Goal: Task Accomplishment & Management: Complete application form

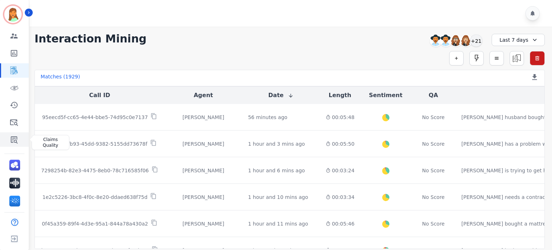
click at [9, 139] on link "Sidebar" at bounding box center [15, 139] width 28 height 14
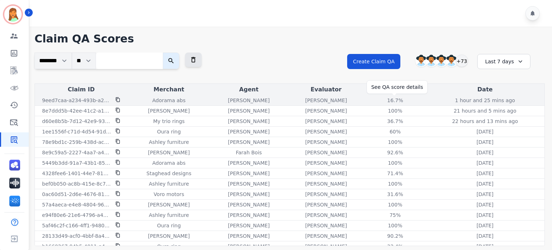
click at [393, 103] on div "16.7%" at bounding box center [395, 100] width 32 height 7
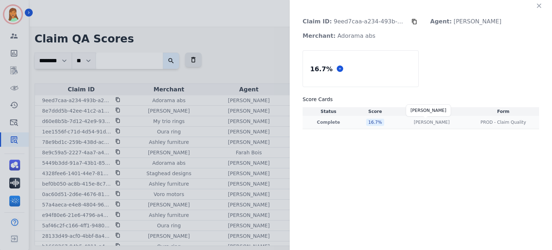
click at [421, 122] on p "Jessica Olivarez" at bounding box center [432, 122] width 36 height 6
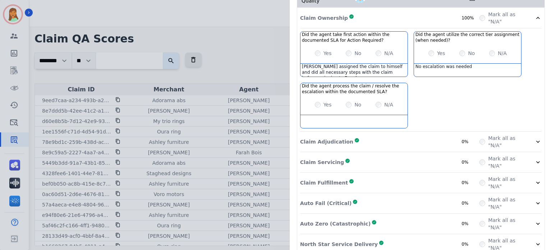
scroll to position [147, 0]
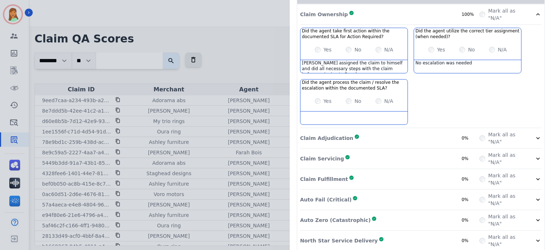
click at [425, 131] on div "Claim Adjudication Complete 0%" at bounding box center [389, 138] width 179 height 14
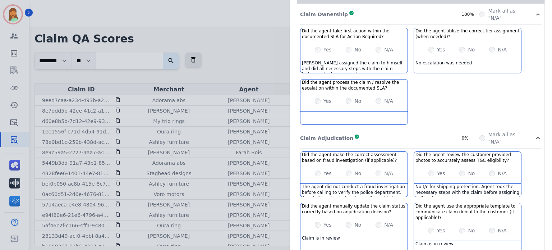
scroll to position [243, 0]
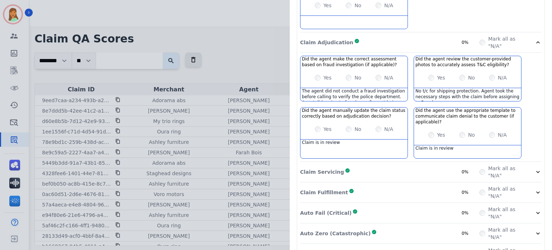
click at [389, 90] on div "The agent did not conduct a fraud investigation before calling to verify the po…" at bounding box center [353, 94] width 107 height 13
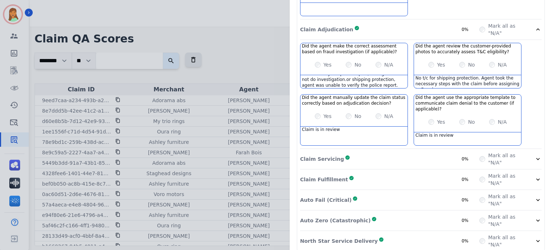
click at [428, 152] on div "Claim Servicing Complete 0%" at bounding box center [389, 159] width 179 height 14
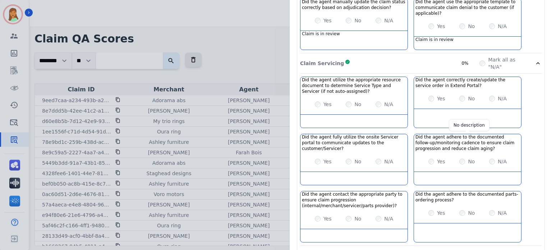
scroll to position [427, 0]
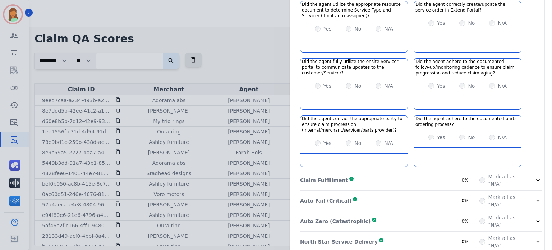
click at [426, 173] on div "Claim Fulfillment Complete 0%" at bounding box center [389, 180] width 179 height 14
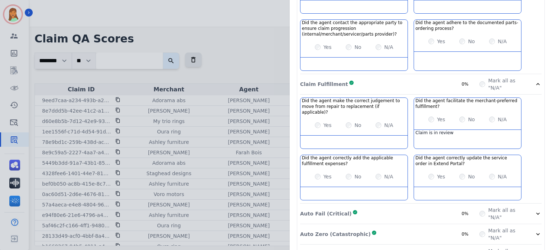
scroll to position [530, 0]
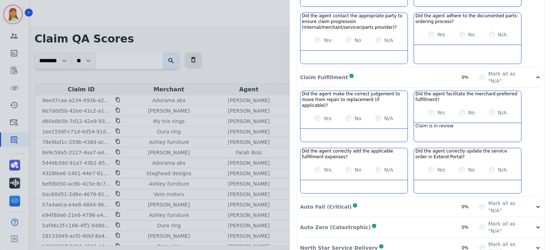
click at [419, 198] on div "Auto Fail (Critical) Complete 0%" at bounding box center [389, 206] width 179 height 14
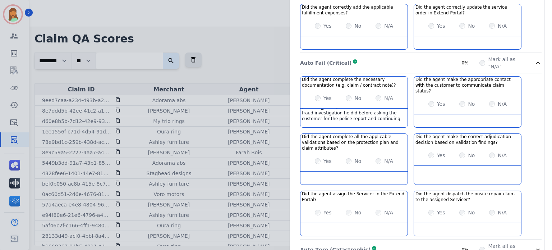
scroll to position [684, 0]
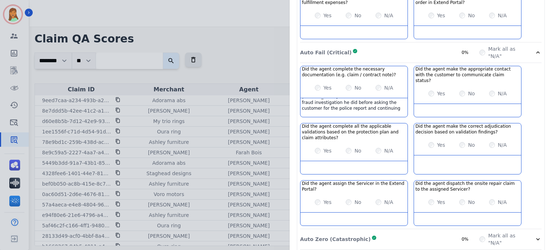
click at [433, 198] on div "Did the agent complete the necessary documentation (e.g. claim / contract note)…" at bounding box center [420, 147] width 241 height 163
click at [430, 198] on div "Auto Zero (Catastrophic) Complete 0%" at bounding box center [389, 239] width 179 height 14
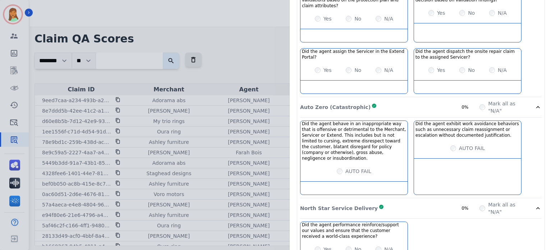
click at [418, 198] on div "North Star Service Delivery Complete 0%" at bounding box center [389, 208] width 179 height 14
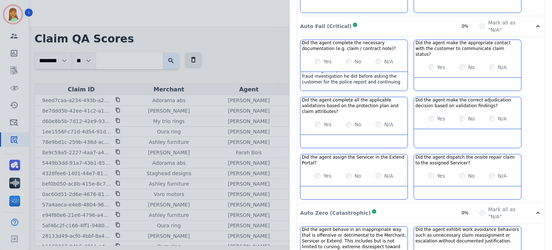
click at [406, 198] on div "Auto Zero (Catastrophic) Complete 0%" at bounding box center [389, 213] width 179 height 14
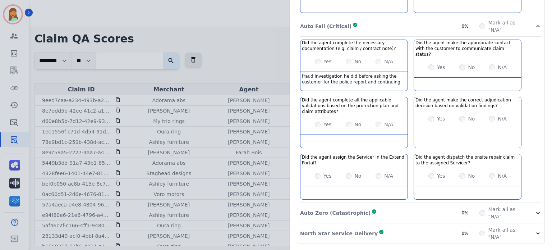
scroll to position [684, 0]
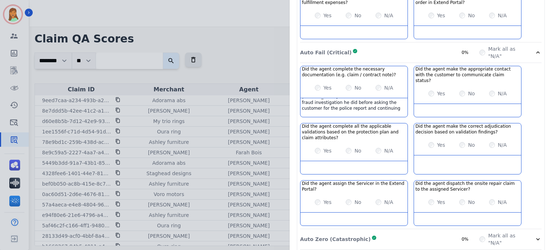
click at [379, 98] on div "Richie did not leave notes on what fraud investigation he did before asking the…" at bounding box center [353, 104] width 107 height 13
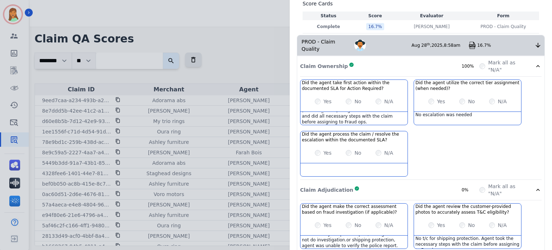
scroll to position [0, 0]
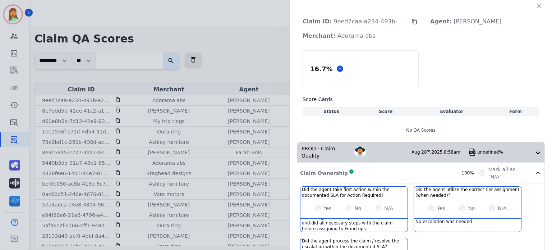
click at [460, 5] on icon "button" at bounding box center [538, 5] width 7 height 7
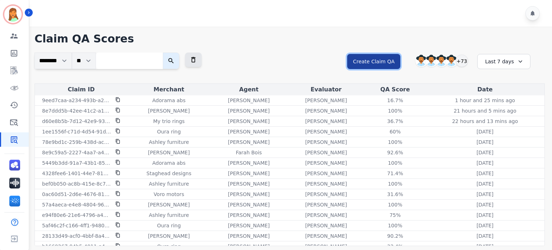
click at [379, 59] on button "Create Claim QA" at bounding box center [373, 61] width 53 height 15
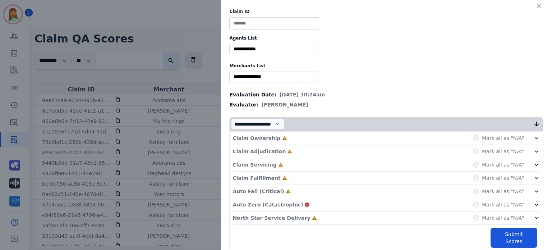
click at [290, 198] on p "North Star Service Delivery" at bounding box center [271, 217] width 78 height 7
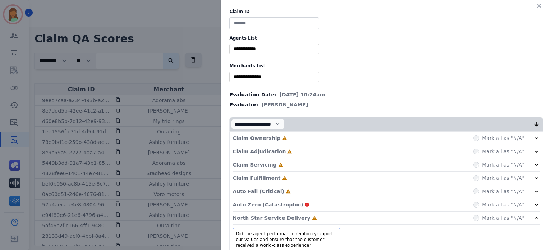
click at [287, 190] on div "Auto Fail (Critical) Incomplete Mark all as "N/A"" at bounding box center [386, 191] width 308 height 13
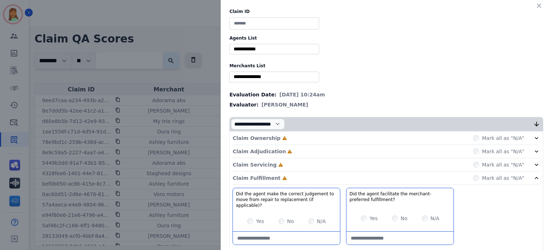
click at [283, 163] on div "Claim Servicing Incomplete Mark all as "N/A"" at bounding box center [386, 164] width 308 height 13
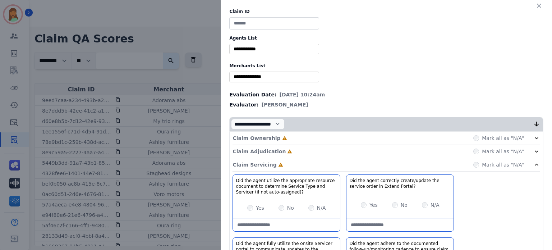
click at [282, 158] on div "Claim Adjudication Incomplete Mark all as "N/A"" at bounding box center [386, 164] width 308 height 13
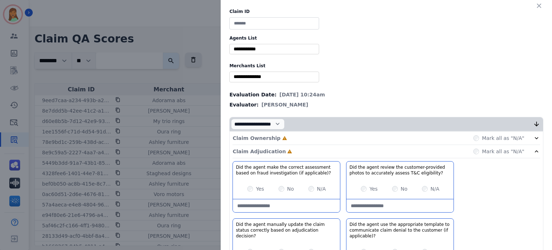
click at [283, 136] on div "Claim Ownership Incomplete Mark all as "N/A"" at bounding box center [386, 138] width 308 height 13
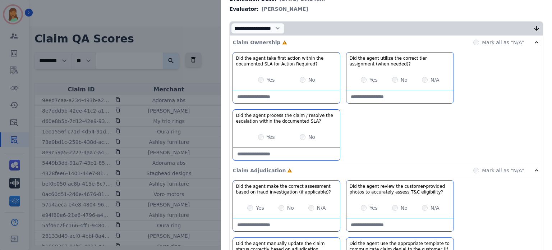
scroll to position [144, 0]
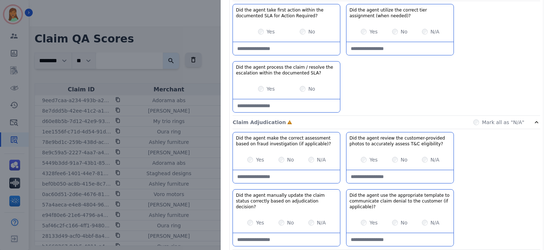
click at [295, 175] on applicable\)\?-note at bounding box center [286, 176] width 107 height 13
paste applicable\)\?-note "**********"
type applicable\)\?-note "**********"
click at [313, 178] on applicable\)\?-note "**********" at bounding box center [286, 176] width 107 height 13
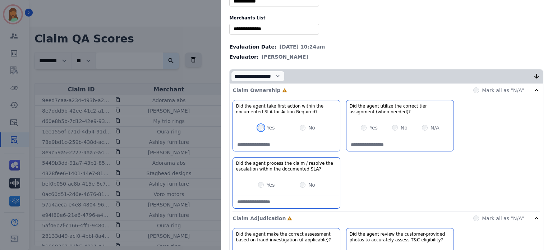
scroll to position [0, 0]
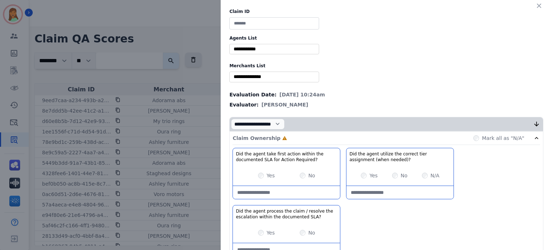
click at [257, 22] on input at bounding box center [274, 23] width 90 height 12
paste input "**********"
type input "**********"
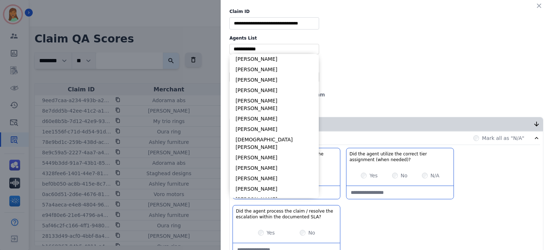
drag, startPoint x: 272, startPoint y: 51, endPoint x: 281, endPoint y: 52, distance: 9.0
click at [272, 51] on input "selected options" at bounding box center [274, 49] width 86 height 8
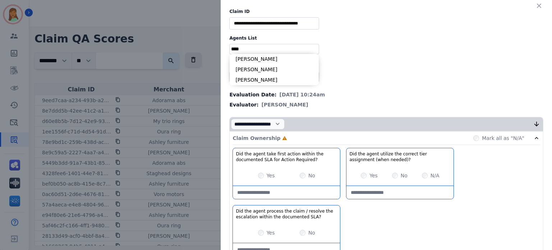
type input "****"
click at [273, 80] on li "Richie Ponce" at bounding box center [274, 80] width 89 height 10
type input "**********"
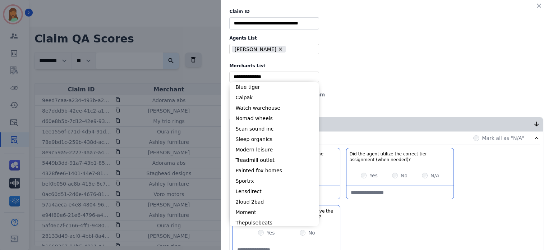
click at [282, 74] on input "selected options" at bounding box center [274, 77] width 86 height 8
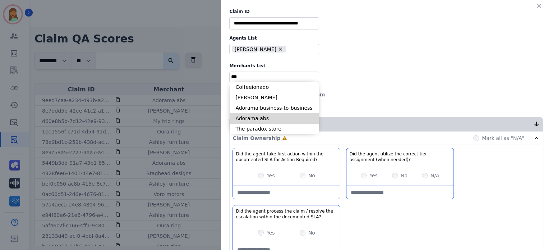
type input "***"
click at [264, 121] on li "Adorama abs" at bounding box center [274, 118] width 89 height 10
type input "**********"
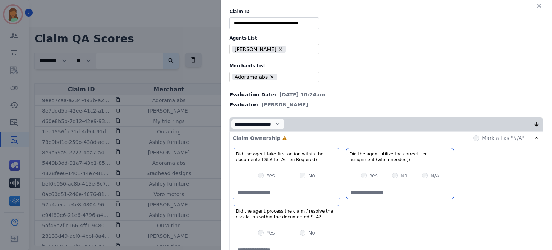
click at [422, 176] on div "N/A" at bounding box center [431, 175] width 18 height 7
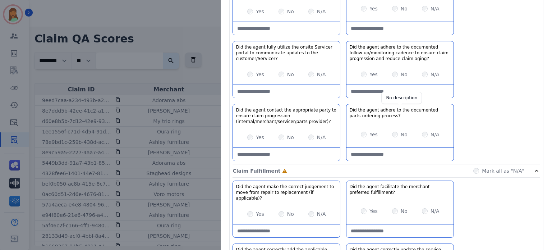
scroll to position [527, 0]
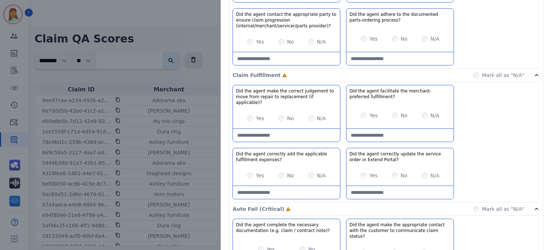
click at [460, 74] on div "Mark all as "N/A"" at bounding box center [498, 75] width 51 height 7
click at [460, 73] on div "Claim Fulfillment Incomplete Mark all as "N/A"" at bounding box center [386, 75] width 308 height 13
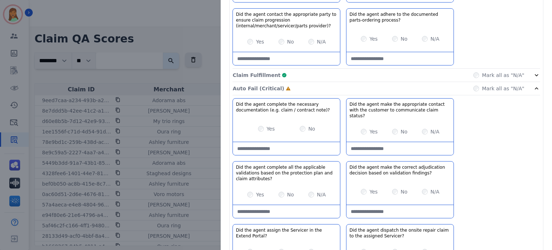
click at [254, 123] on div "Yes No" at bounding box center [286, 129] width 107 height 20
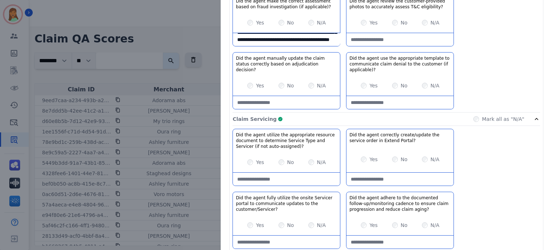
scroll to position [233, 0]
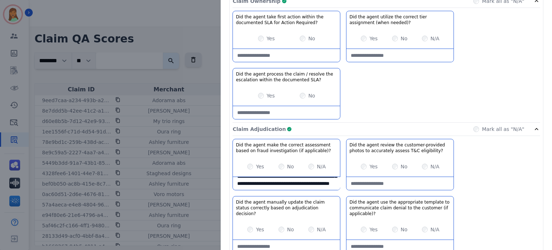
scroll to position [89, 0]
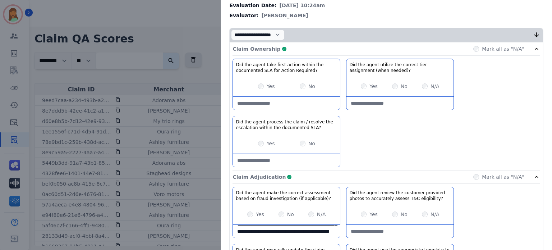
click at [385, 171] on div "Claim Adjudication Complete Mark all as "N/A"" at bounding box center [386, 176] width 308 height 13
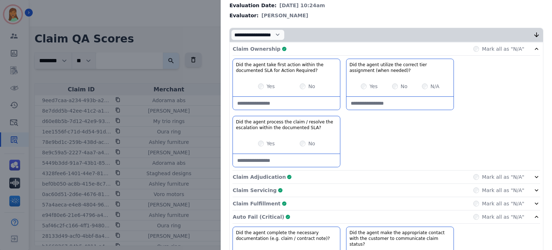
drag, startPoint x: 381, startPoint y: 50, endPoint x: 430, endPoint y: 98, distance: 68.6
click at [382, 51] on div "Claim Ownership Complete Mark all as "N/A"" at bounding box center [386, 48] width 308 height 13
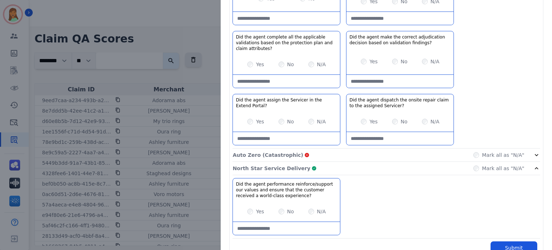
scroll to position [241, 0]
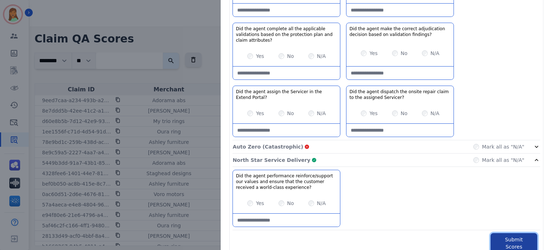
click at [460, 198] on button "Submit Scores" at bounding box center [513, 243] width 47 height 20
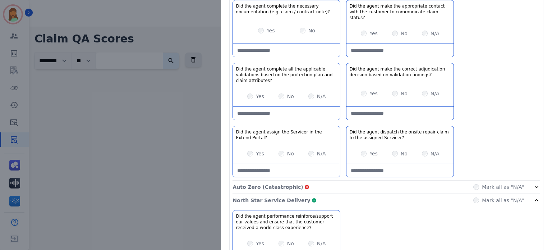
scroll to position [281, 0]
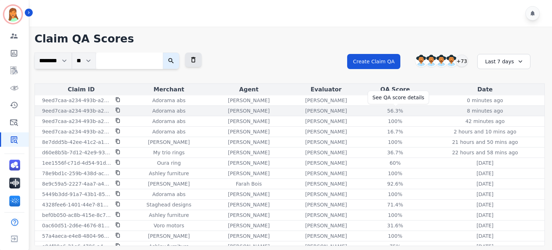
click at [400, 111] on div "56.3%" at bounding box center [395, 110] width 32 height 7
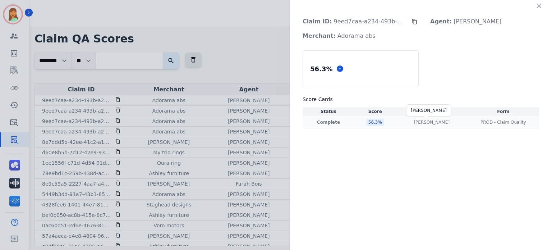
click at [430, 123] on p "Alexis Hermoso" at bounding box center [432, 122] width 36 height 6
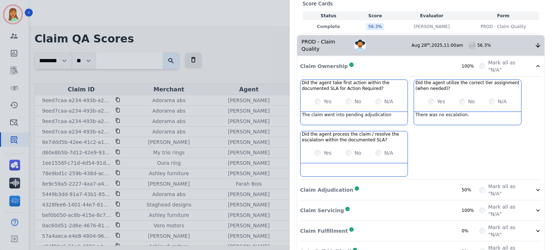
scroll to position [144, 0]
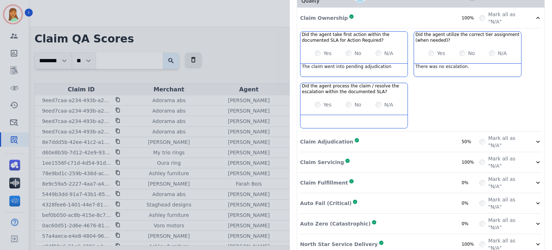
click at [433, 152] on div "Claim Adjudication Complete 50% Mark all as "N/A"" at bounding box center [420, 162] width 241 height 20
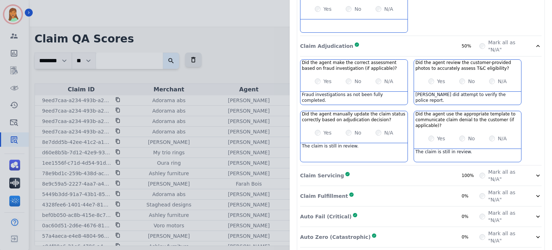
scroll to position [256, 0]
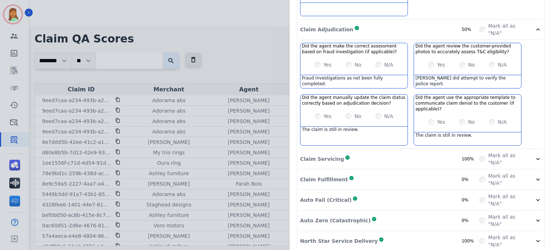
click at [405, 152] on div "Claim Servicing Complete 100%" at bounding box center [389, 159] width 179 height 14
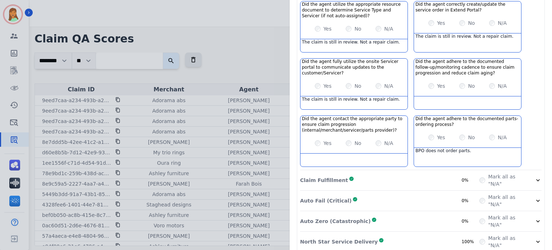
scroll to position [331, 0]
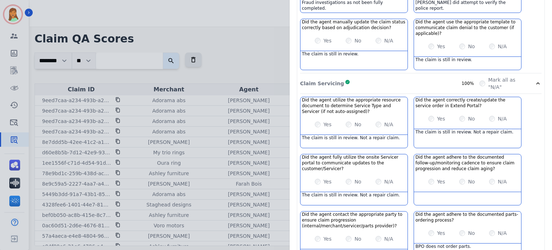
click at [435, 77] on div "Claim Servicing Complete 100%" at bounding box center [389, 83] width 179 height 14
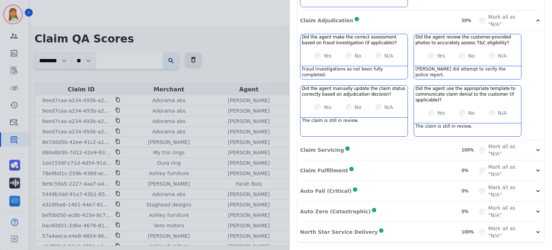
click at [411, 198] on div "North Star Service Delivery Complete 100%" at bounding box center [389, 232] width 179 height 14
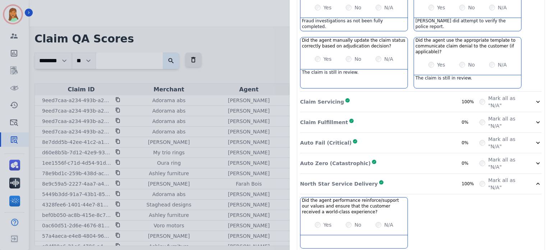
click at [415, 156] on div "Auto Zero (Catastrophic) Complete 0%" at bounding box center [389, 163] width 179 height 14
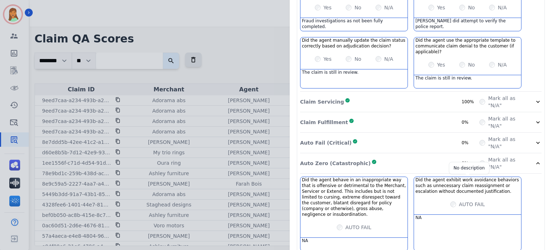
scroll to position [331, 0]
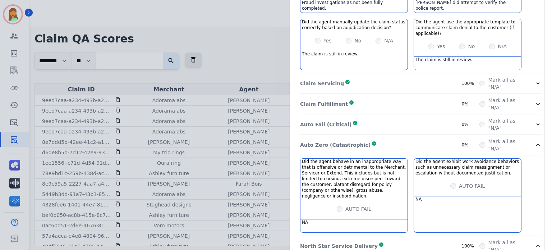
click at [405, 138] on div "Auto Zero (Catastrophic) Complete 0%" at bounding box center [389, 145] width 179 height 14
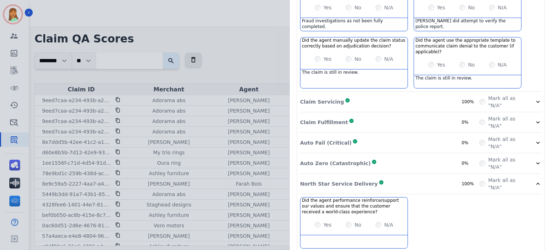
click at [403, 176] on div "North Star Service Delivery Complete 100%" at bounding box center [389, 183] width 179 height 14
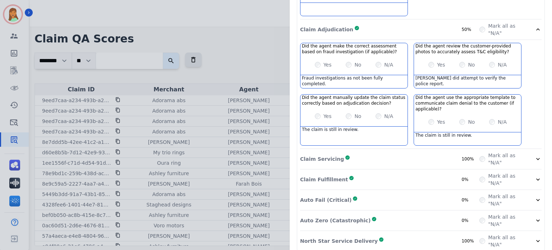
click at [367, 193] on div "Auto Fail (Critical) Complete 0%" at bounding box center [389, 200] width 179 height 14
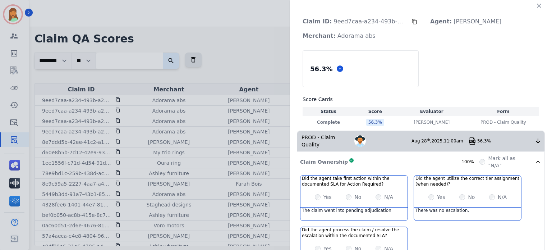
scroll to position [48, 0]
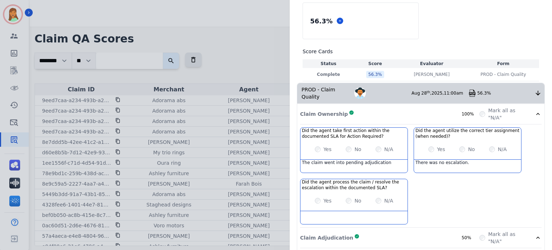
click at [424, 110] on div "Claim Ownership Complete 100%" at bounding box center [389, 114] width 179 height 14
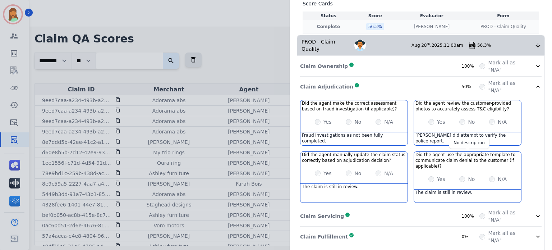
scroll to position [0, 0]
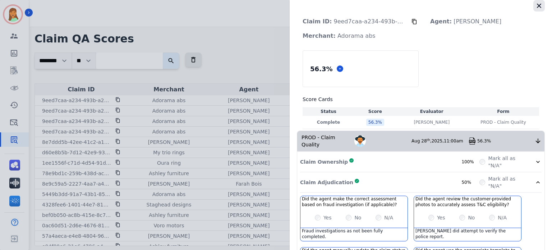
click at [460, 7] on icon "button" at bounding box center [538, 5] width 7 height 7
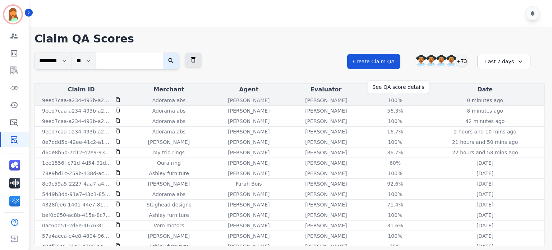
click at [397, 103] on div "100%" at bounding box center [395, 100] width 32 height 7
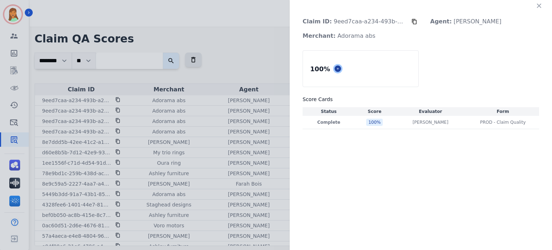
click at [336, 69] on icon at bounding box center [338, 69] width 4 height 4
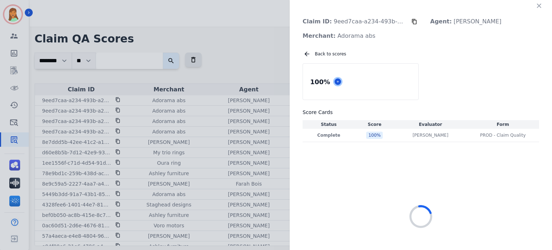
select select "*"
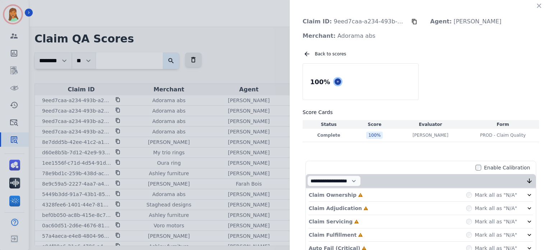
click at [336, 82] on icon at bounding box center [338, 82] width 4 height 4
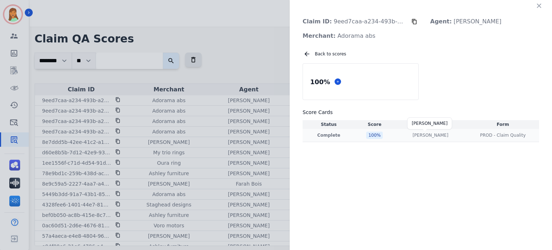
click at [417, 134] on p "[PERSON_NAME]" at bounding box center [430, 135] width 36 height 6
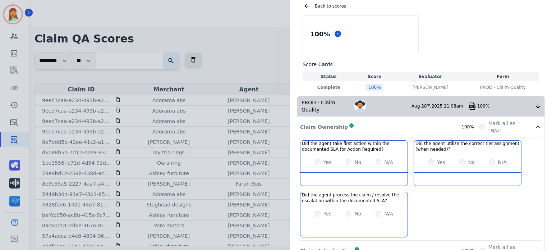
scroll to position [144, 0]
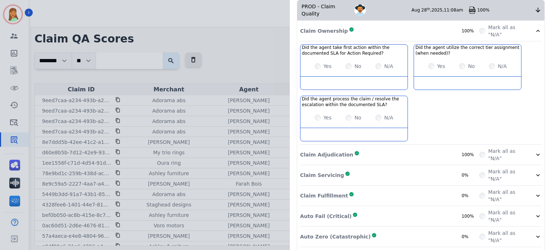
click at [414, 165] on div "Claim Adjudication Complete 100% Mark all as "N/A"" at bounding box center [420, 175] width 241 height 20
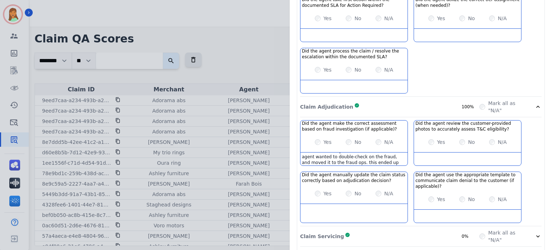
scroll to position [269, 0]
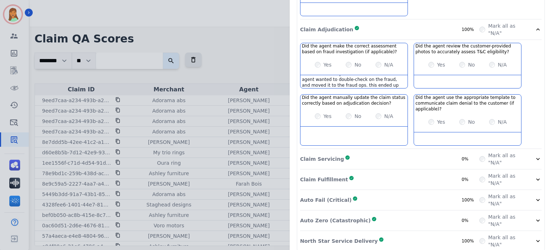
click at [388, 152] on div "Claim Servicing Complete 0%" at bounding box center [389, 159] width 179 height 14
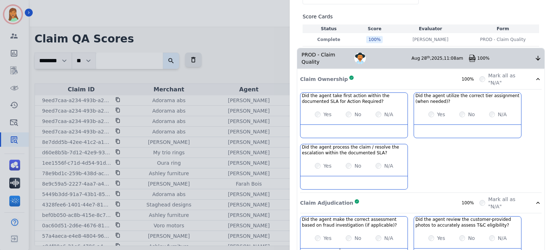
scroll to position [144, 0]
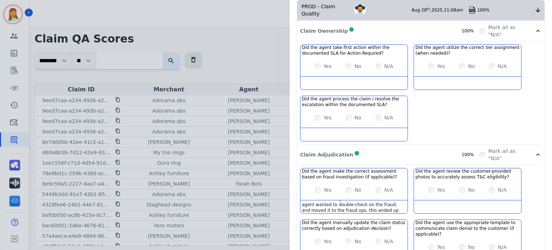
click at [391, 24] on div "Claim Ownership Complete 100%" at bounding box center [389, 31] width 179 height 14
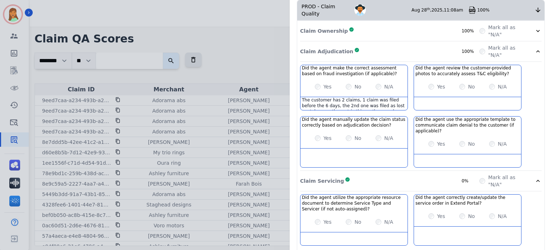
click at [369, 97] on div "The customer has 2 claims, 1 claim was filed before the 6 days, the 2nd one was…" at bounding box center [353, 103] width 107 height 13
click at [370, 45] on div "Claim Adjudication Complete 100%" at bounding box center [389, 51] width 179 height 14
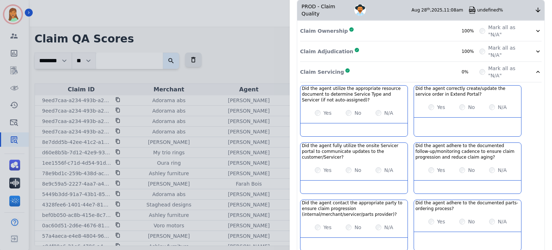
click at [381, 44] on div "Claim Adjudication Complete 100%" at bounding box center [389, 51] width 179 height 14
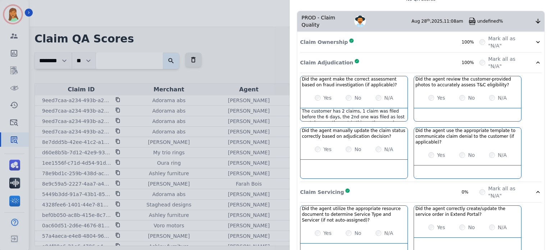
click at [437, 185] on div "Claim Servicing Complete 0%" at bounding box center [389, 192] width 179 height 14
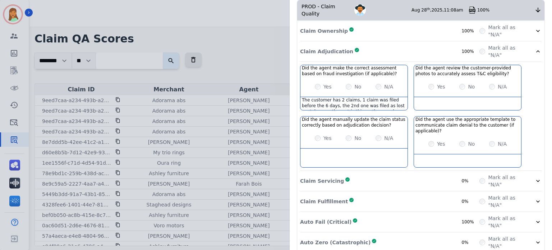
click at [437, 174] on div "Claim Servicing Complete 0%" at bounding box center [389, 181] width 179 height 14
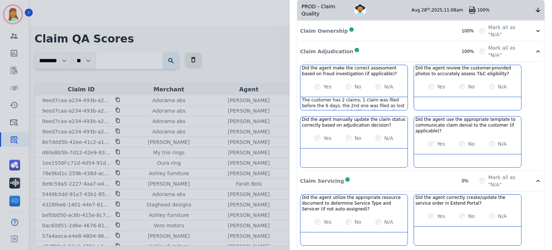
click at [372, 44] on div "Claim Adjudication Complete 100%" at bounding box center [389, 51] width 179 height 14
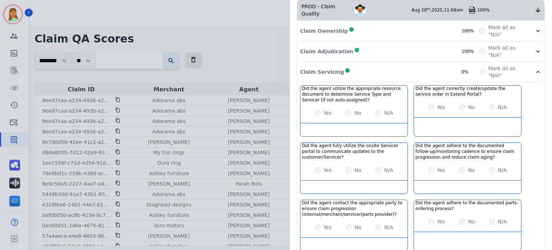
click at [362, 65] on div "Claim Servicing Complete 0%" at bounding box center [389, 72] width 179 height 14
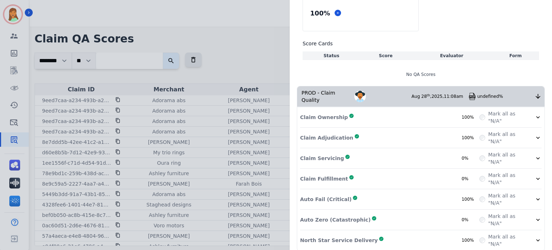
scroll to position [57, 0]
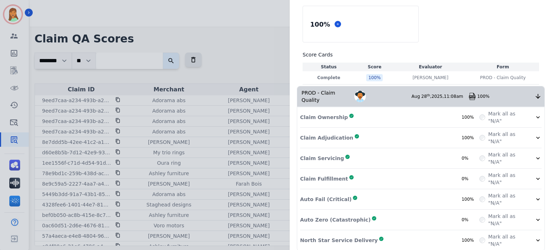
click at [357, 198] on div "Auto Zero (Catastrophic) Complete 0%" at bounding box center [389, 219] width 179 height 14
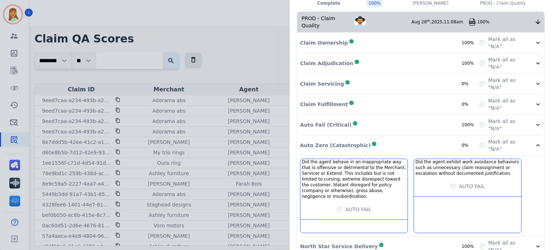
click at [364, 117] on div "Auto Fail (Critical) Complete 100%" at bounding box center [389, 124] width 179 height 14
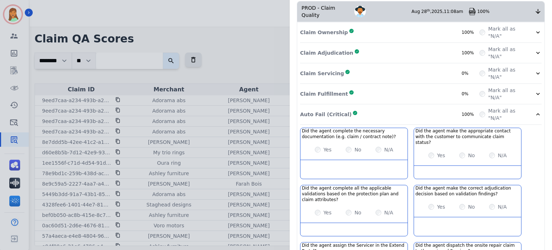
scroll to position [0, 0]
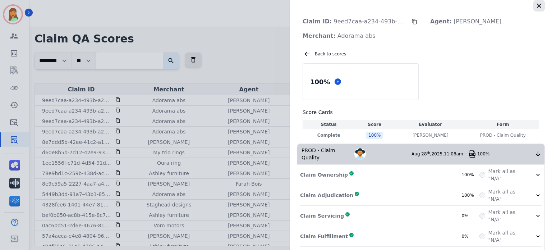
click at [460, 6] on icon "button" at bounding box center [538, 5] width 7 height 7
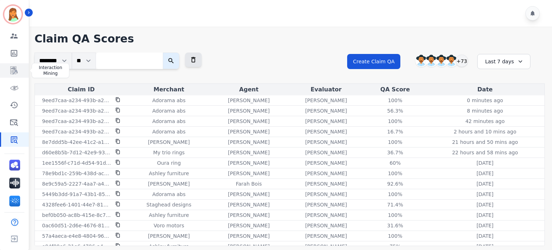
click at [16, 74] on icon "Sidebar" at bounding box center [14, 70] width 9 height 9
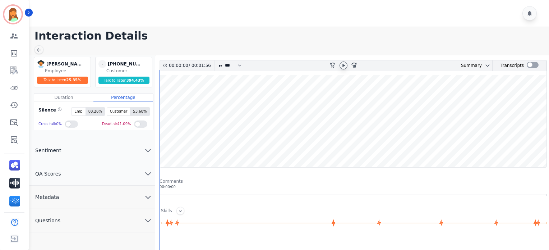
click at [342, 66] on icon at bounding box center [344, 66] width 6 height 6
click at [342, 63] on icon at bounding box center [344, 66] width 6 height 6
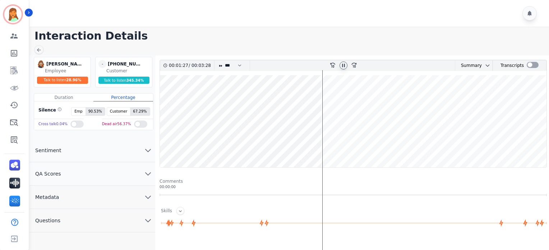
click at [441, 145] on wave at bounding box center [353, 121] width 387 height 92
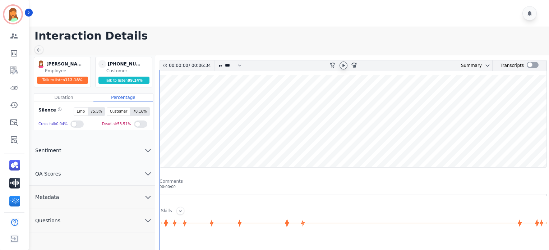
click at [341, 66] on icon at bounding box center [344, 66] width 6 height 6
click at [345, 64] on icon at bounding box center [344, 66] width 6 height 6
click at [346, 64] on icon at bounding box center [344, 66] width 6 height 6
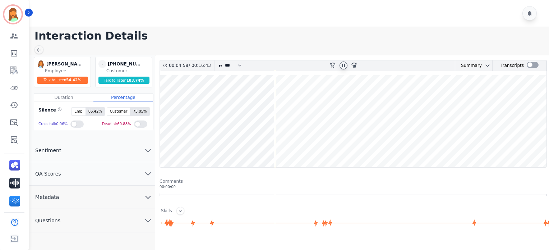
click at [434, 33] on h1 "Interaction Details" at bounding box center [291, 35] width 515 height 13
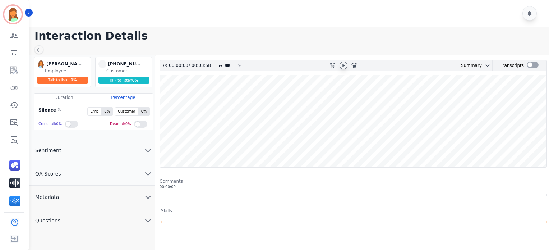
click at [342, 66] on icon at bounding box center [343, 65] width 3 height 3
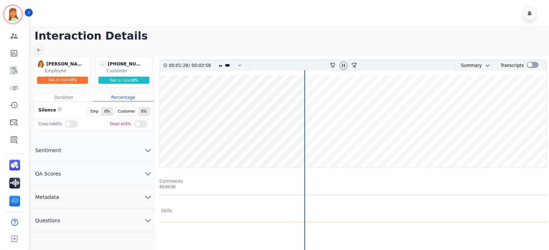
drag, startPoint x: 93, startPoint y: 201, endPoint x: 98, endPoint y: 195, distance: 7.1
click at [94, 201] on button "Metadata" at bounding box center [92, 196] width 126 height 23
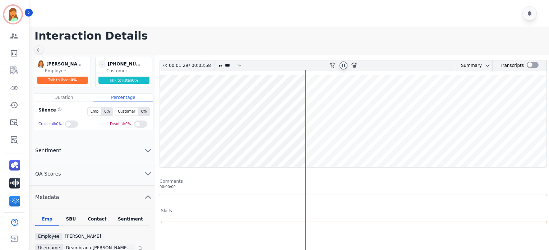
click at [101, 217] on div "Contact" at bounding box center [97, 220] width 29 height 9
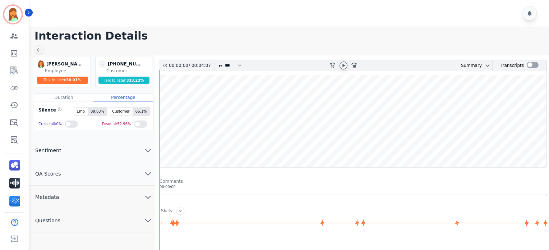
click at [345, 65] on icon at bounding box center [343, 65] width 3 height 3
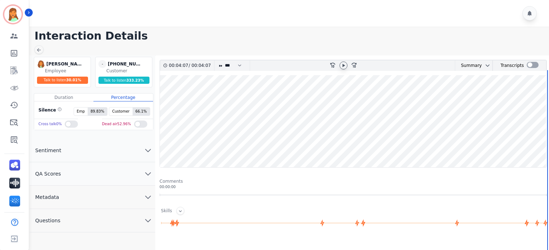
click at [274, 143] on wave at bounding box center [353, 121] width 387 height 92
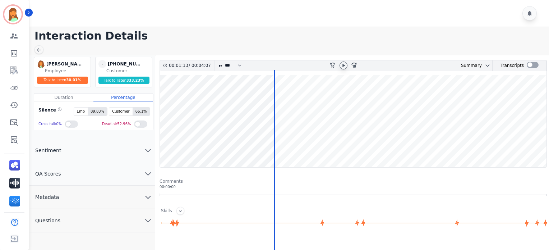
click at [346, 66] on div at bounding box center [344, 65] width 8 height 8
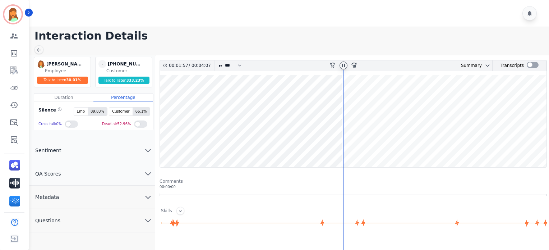
click at [344, 63] on icon at bounding box center [344, 66] width 6 height 6
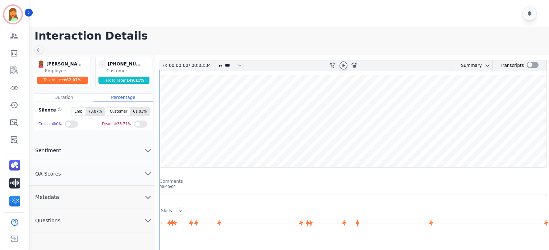
click at [344, 65] on icon at bounding box center [343, 65] width 3 height 3
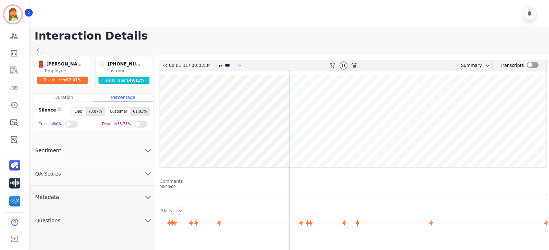
click at [481, 229] on div "00:01:11 / 00:03:34 * * * **** * *** * **** rewind-10 fast-forward-10 Summary A…" at bounding box center [353, 221] width 387 height 322
